Goal: Find specific page/section: Find specific page/section

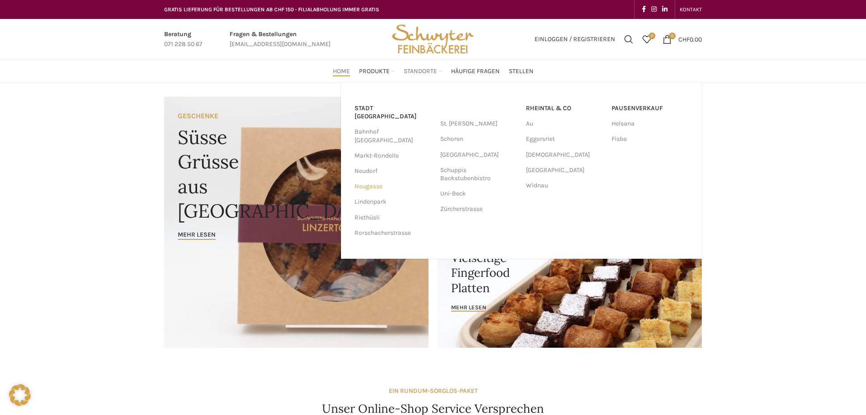
click at [379, 179] on link "Neugasse" at bounding box center [393, 186] width 77 height 15
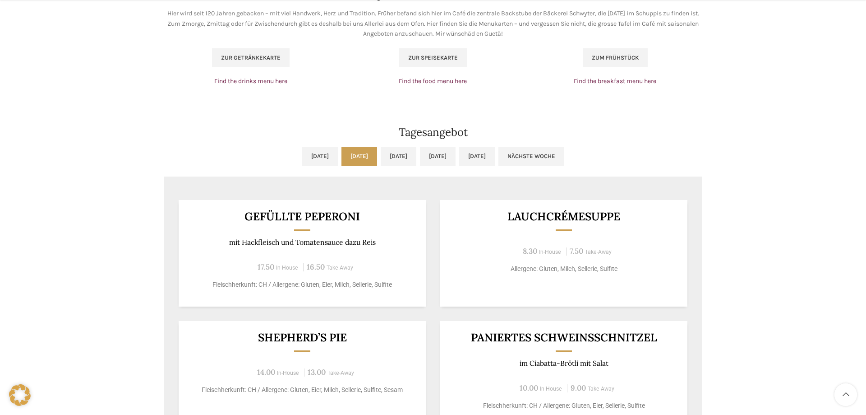
scroll to position [782, 0]
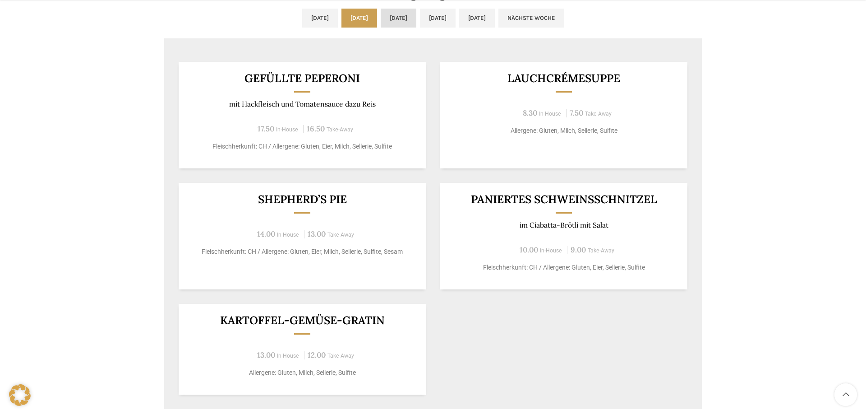
click at [403, 24] on link "Mi, 24.09.2025" at bounding box center [399, 18] width 36 height 19
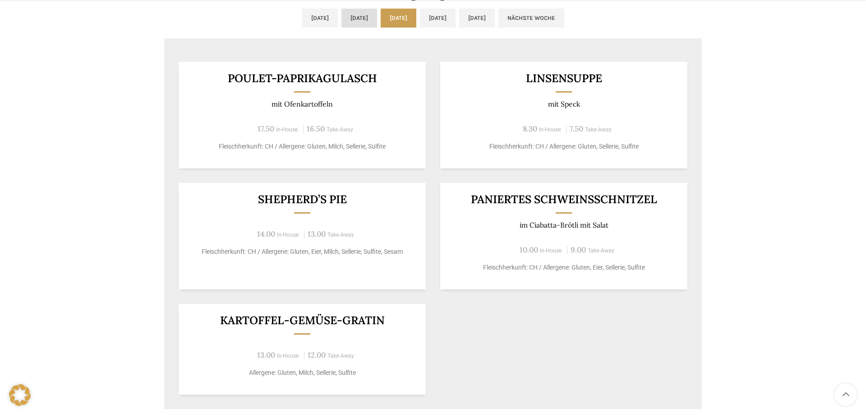
click at [347, 19] on link "Di, 23.09.2025" at bounding box center [360, 18] width 36 height 19
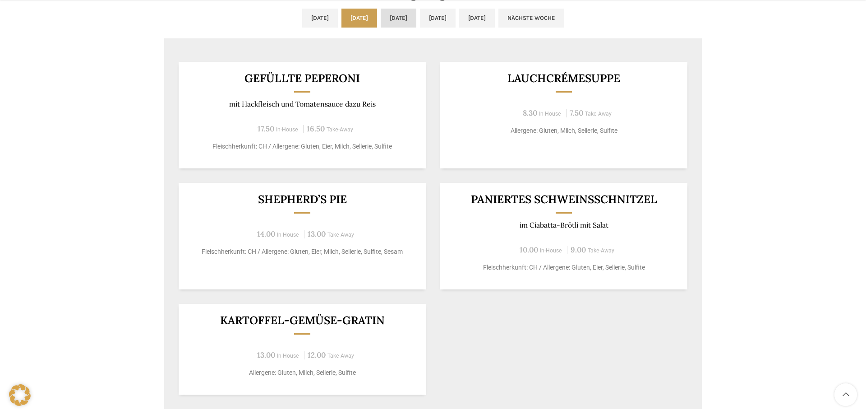
click at [383, 17] on link "Mi, 24.09.2025" at bounding box center [399, 18] width 36 height 19
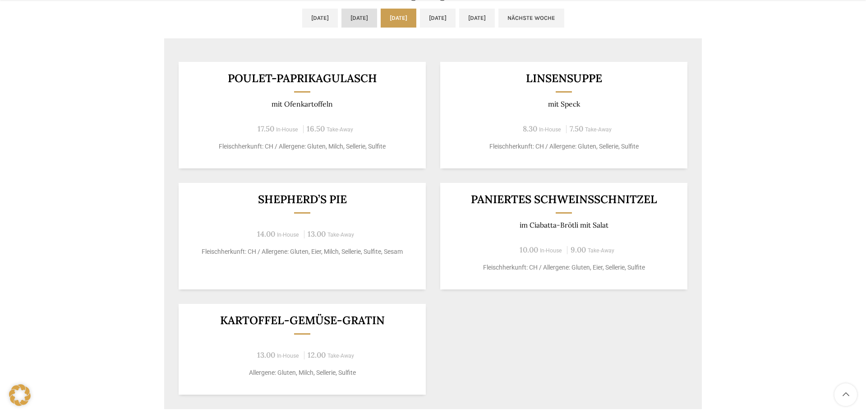
click at [342, 20] on link "Di, 23.09.2025" at bounding box center [360, 18] width 36 height 19
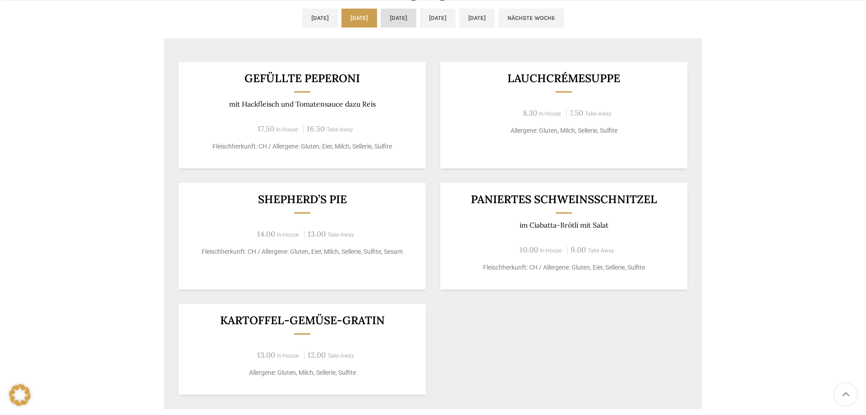
click at [383, 20] on link "Mi, 24.09.2025" at bounding box center [399, 18] width 36 height 19
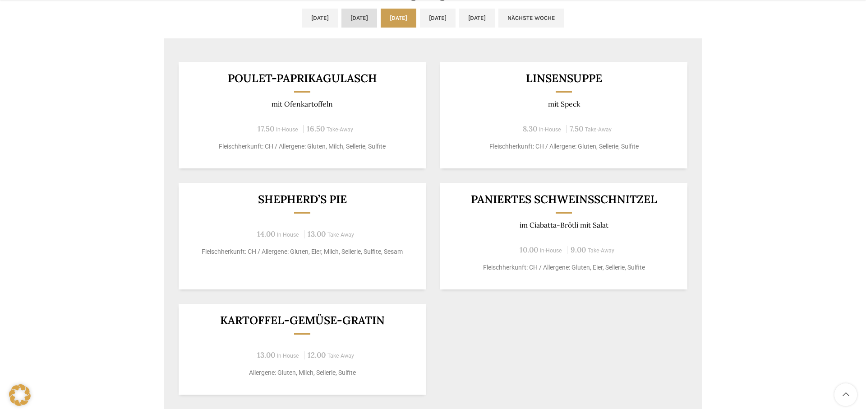
click at [342, 20] on link "Di, 23.09.2025" at bounding box center [360, 18] width 36 height 19
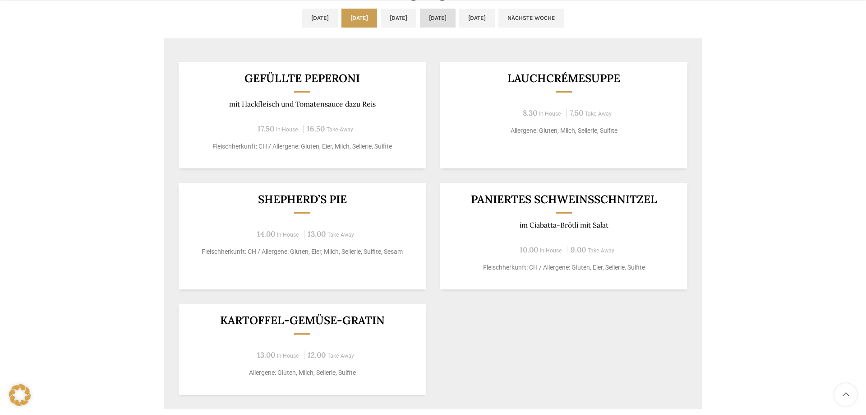
click at [456, 15] on link "Do, 25.09.2025" at bounding box center [438, 18] width 36 height 19
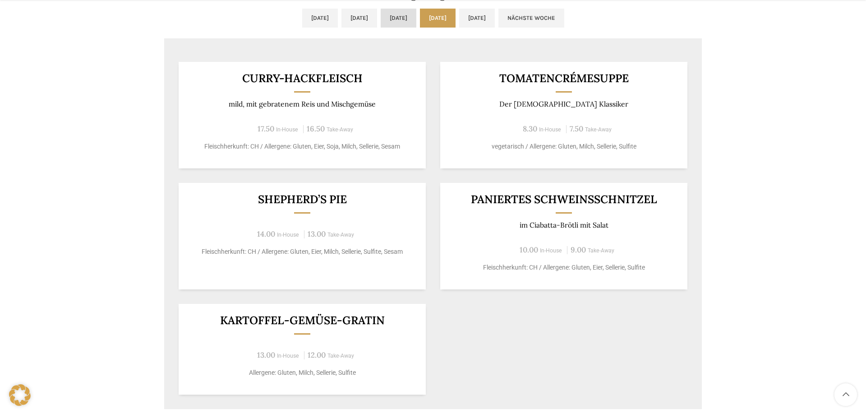
click at [401, 18] on link "Mi, 24.09.2025" at bounding box center [399, 18] width 36 height 19
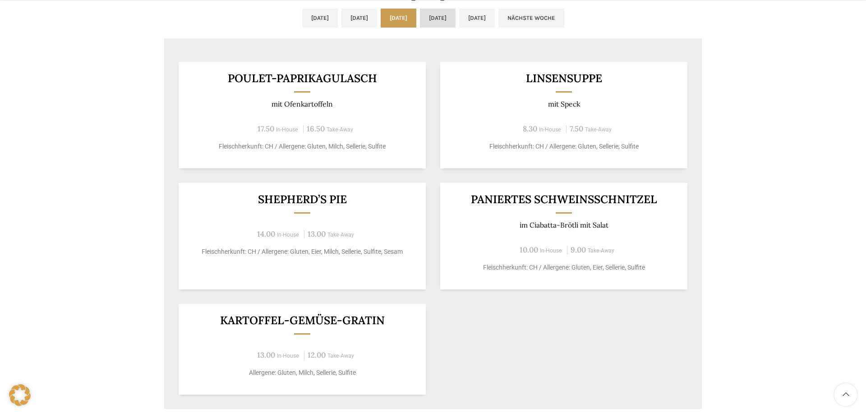
click at [448, 16] on link "Do, 25.09.2025" at bounding box center [438, 18] width 36 height 19
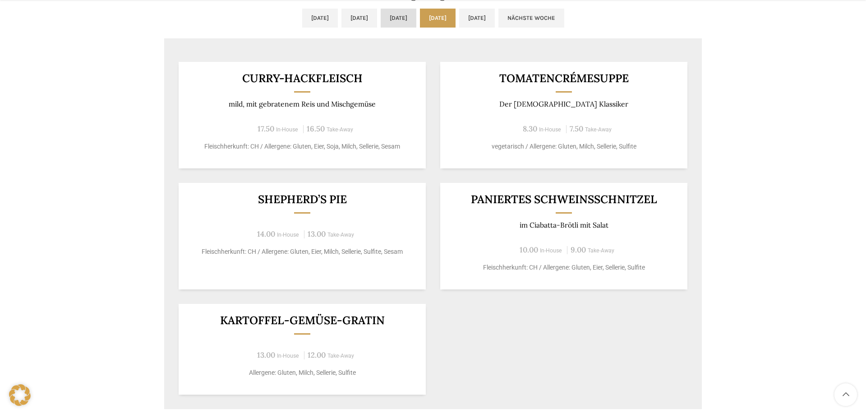
click at [401, 14] on link "Mi, 24.09.2025" at bounding box center [399, 18] width 36 height 19
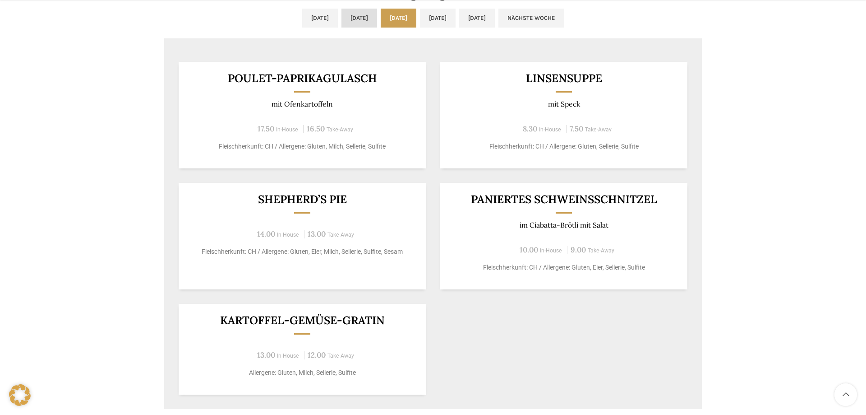
click at [342, 20] on link "Di, 23.09.2025" at bounding box center [360, 18] width 36 height 19
